Goal: Information Seeking & Learning: Learn about a topic

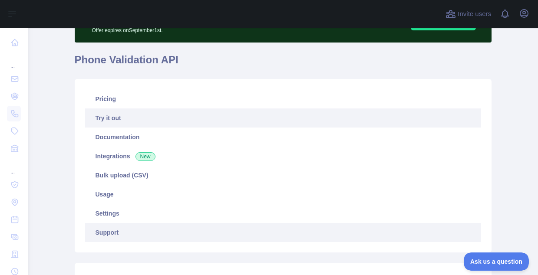
scroll to position [53, 0]
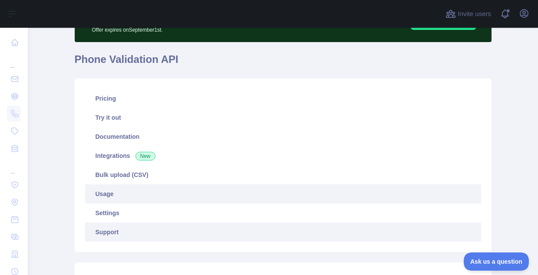
click at [92, 195] on link "Usage" at bounding box center [283, 194] width 396 height 19
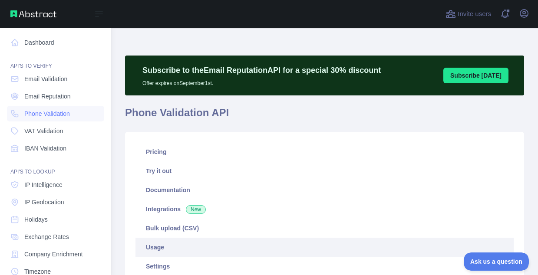
scroll to position [433986, 433813]
click at [40, 79] on span "Email Validation" at bounding box center [45, 79] width 43 height 9
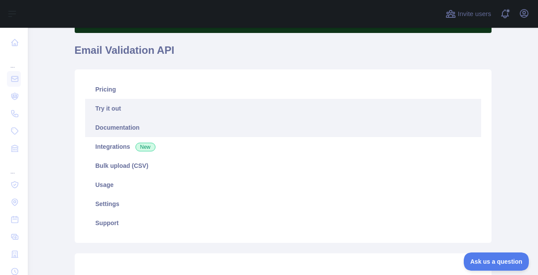
scroll to position [82, 0]
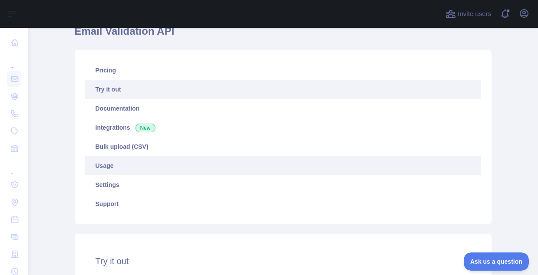
click at [111, 166] on link "Usage" at bounding box center [283, 165] width 396 height 19
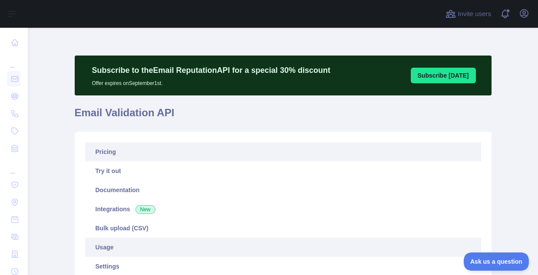
click at [103, 150] on link "Pricing" at bounding box center [283, 151] width 396 height 19
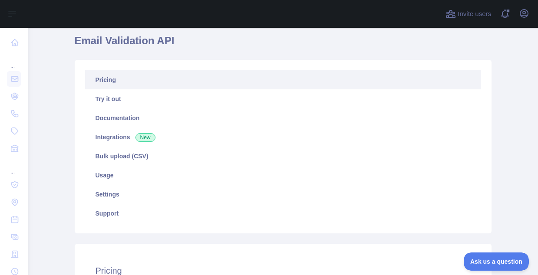
scroll to position [72, 0]
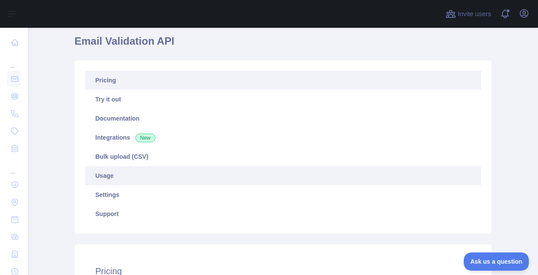
click at [198, 172] on link "Usage" at bounding box center [283, 175] width 396 height 19
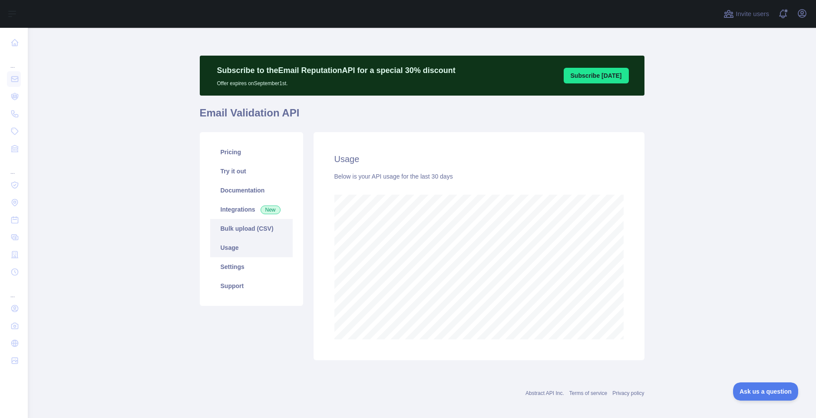
scroll to position [390, 782]
click at [245, 155] on link "Pricing" at bounding box center [251, 151] width 83 height 19
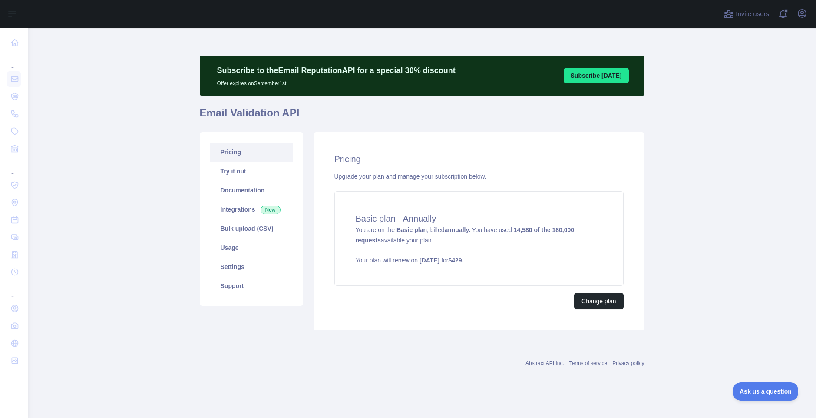
click at [538, 28] on div "Subscribe to the Email Reputation API for a special 30 % discount Offer expires…" at bounding box center [422, 211] width 445 height 366
